Goal: Task Accomplishment & Management: Manage account settings

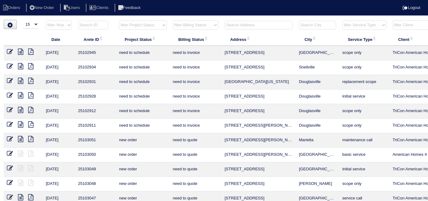
select select "15"
click at [231, 23] on input "text" at bounding box center [259, 25] width 68 height 9
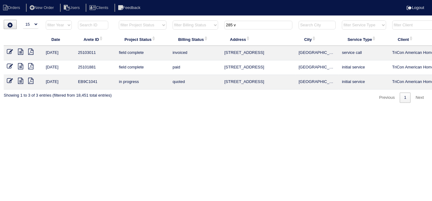
type input "285 v"
click at [7, 51] on icon at bounding box center [10, 52] width 6 height 6
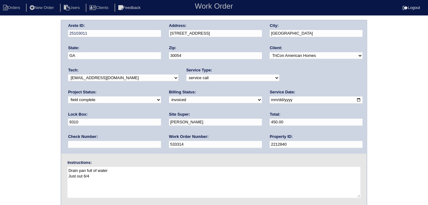
click at [5, 118] on div "Arete ID: 25103011 Address: [STREET_ADDRESS] City: [GEOGRAPHIC_DATA] State: [GE…" at bounding box center [214, 145] width 428 height 251
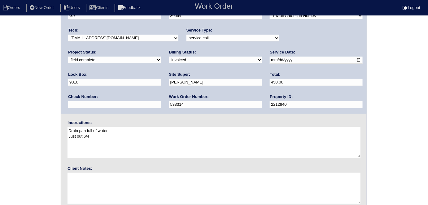
scroll to position [64, 0]
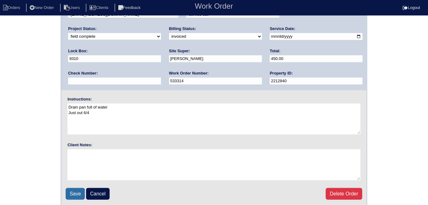
click at [73, 197] on input "Save" at bounding box center [75, 194] width 19 height 12
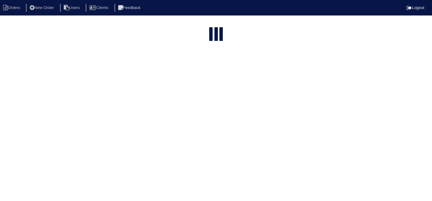
select select "15"
type input "285 v"
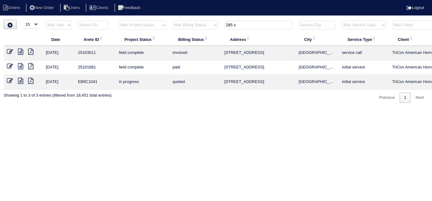
drag, startPoint x: 246, startPoint y: 27, endPoint x: 193, endPoint y: 26, distance: 53.3
click at [193, 26] on tr "filter Year -- Any Year -- 2025 2024 2023 2022 2021 2020 2019 filter Project St…" at bounding box center [272, 26] width 537 height 13
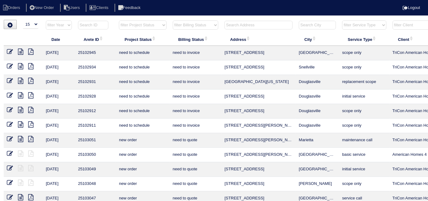
click at [254, 20] on div "▼ 10 15 25 50 200 500 Search: Date Arete ID Project Status Billing Status Addre…" at bounding box center [214, 149] width 421 height 258
click at [254, 23] on input "text" at bounding box center [259, 25] width 68 height 9
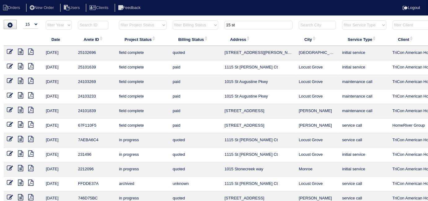
type input "15 st"
click at [11, 51] on icon at bounding box center [10, 52] width 6 height 6
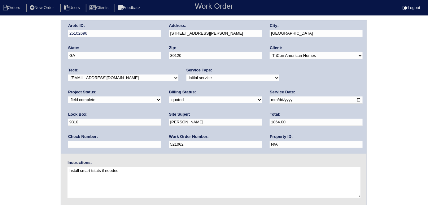
click at [169, 98] on select "need to quote quoted need to invoice invoiced paid warranty purchase order need…" at bounding box center [215, 100] width 93 height 7
select select "need to invoice"
click at [169, 97] on select "need to quote quoted need to invoice invoiced paid warranty purchase order need…" at bounding box center [215, 100] width 93 height 7
click at [13, 119] on div "Arete ID: 25102696 Address: 15 Stiles Fairway NW City: Cartersville State: GA Z…" at bounding box center [214, 145] width 428 height 251
click at [26, 100] on div "Arete ID: 25102696 Address: 15 Stiles Fairway NW City: Cartersville State: GA Z…" at bounding box center [214, 145] width 428 height 251
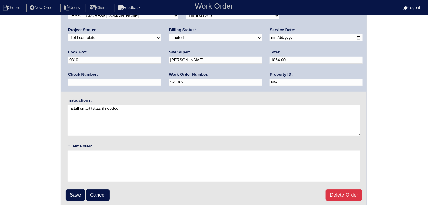
scroll to position [64, 0]
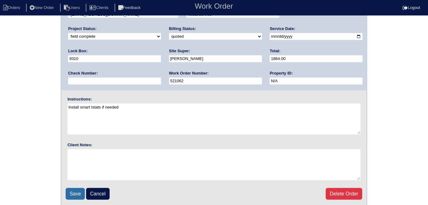
click at [79, 193] on input "Save" at bounding box center [75, 194] width 19 height 12
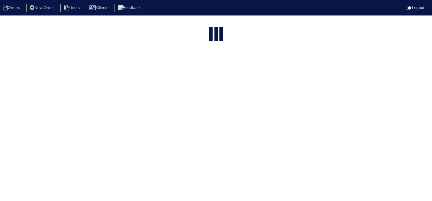
select select "15"
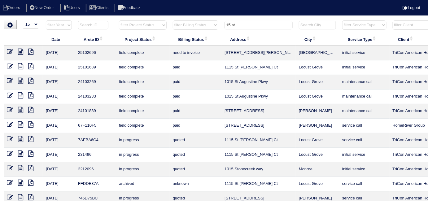
drag, startPoint x: 238, startPoint y: 26, endPoint x: 193, endPoint y: 10, distance: 47.6
click at [203, 16] on html "Orders New Order Users Clients Feedback Logout Orders New Order Users Clients M…" at bounding box center [214, 113] width 428 height 226
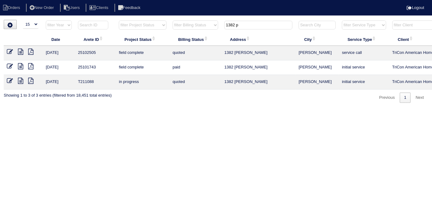
type input "1382 p"
click at [10, 49] on icon at bounding box center [10, 52] width 6 height 6
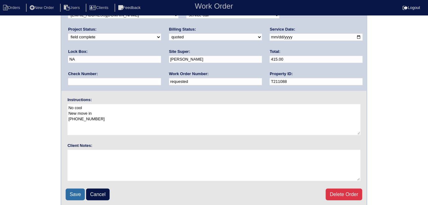
scroll to position [64, 0]
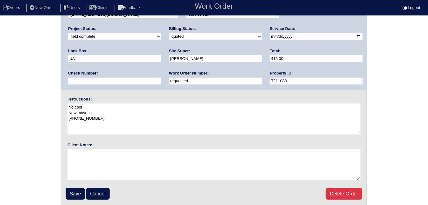
drag, startPoint x: 78, startPoint y: 191, endPoint x: 74, endPoint y: 173, distance: 18.4
click at [77, 190] on input "Save" at bounding box center [75, 194] width 19 height 12
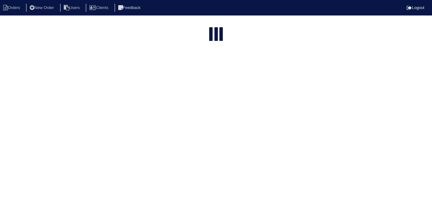
select select "15"
